Goal: Find specific page/section: Find specific page/section

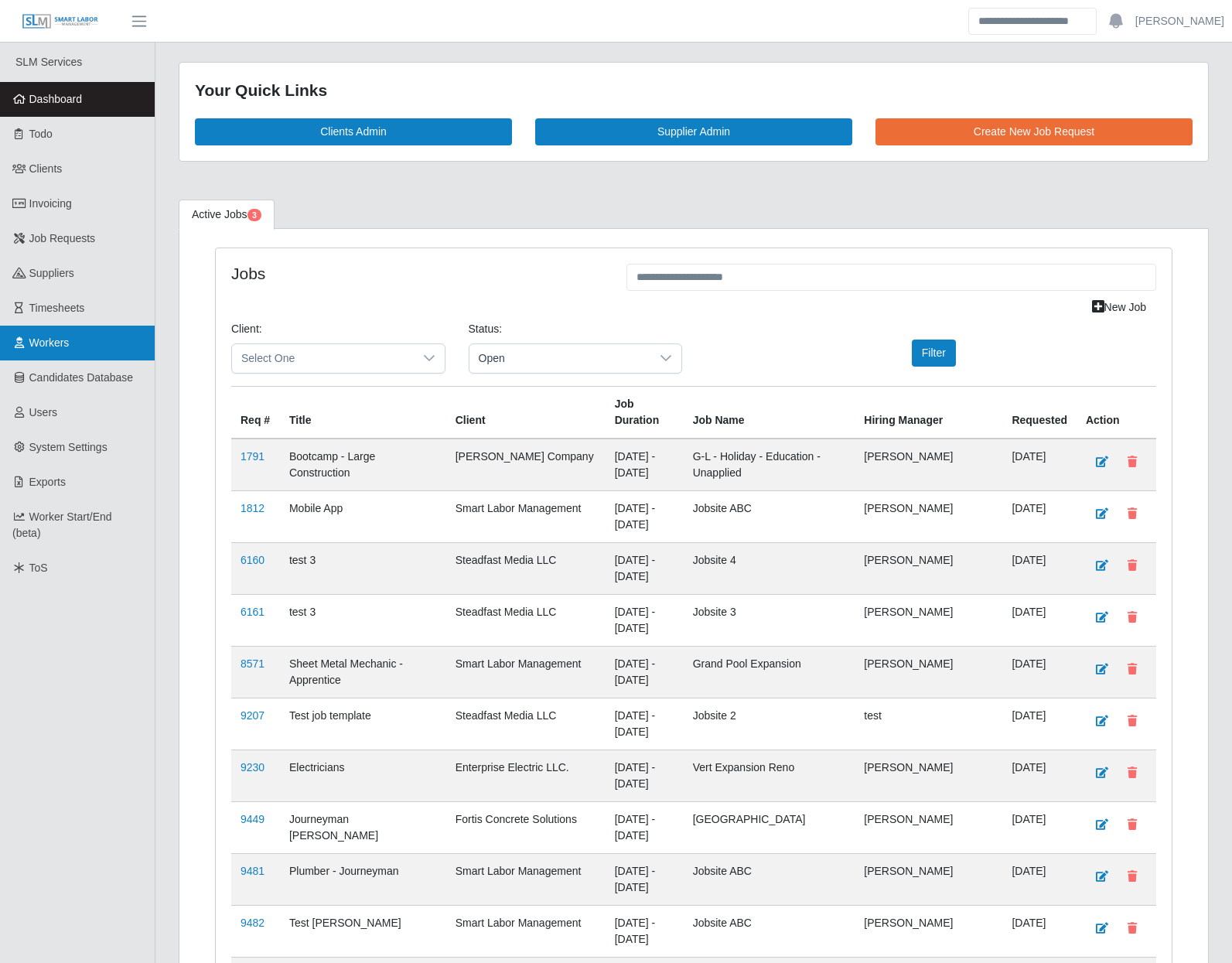
click at [56, 347] on span "Workers" at bounding box center [49, 343] width 41 height 12
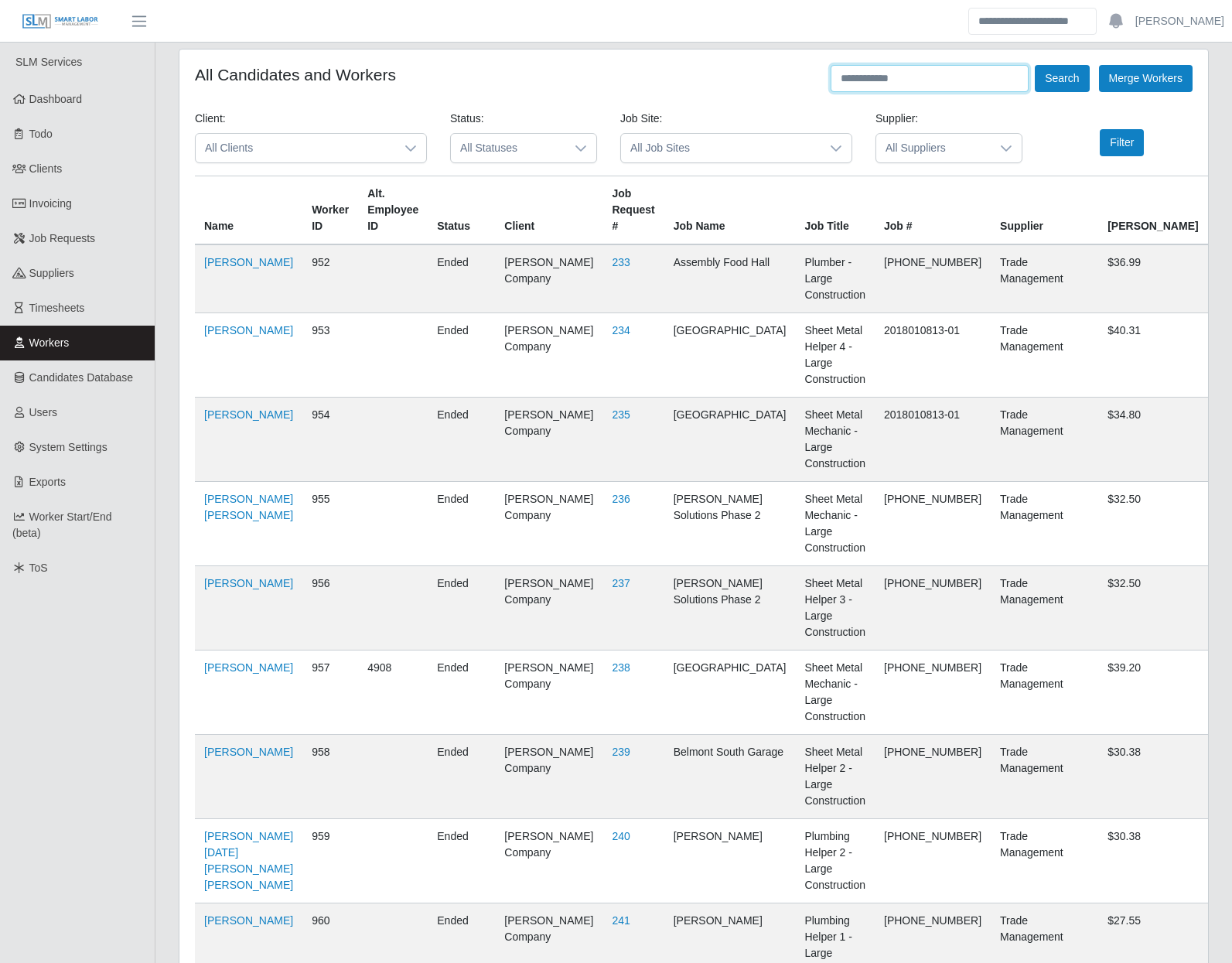
click at [969, 78] on input "text" at bounding box center [930, 78] width 198 height 27
type input "**********"
click at [1035, 65] on button "Search" at bounding box center [1061, 78] width 54 height 27
